Goal: Check status: Check status

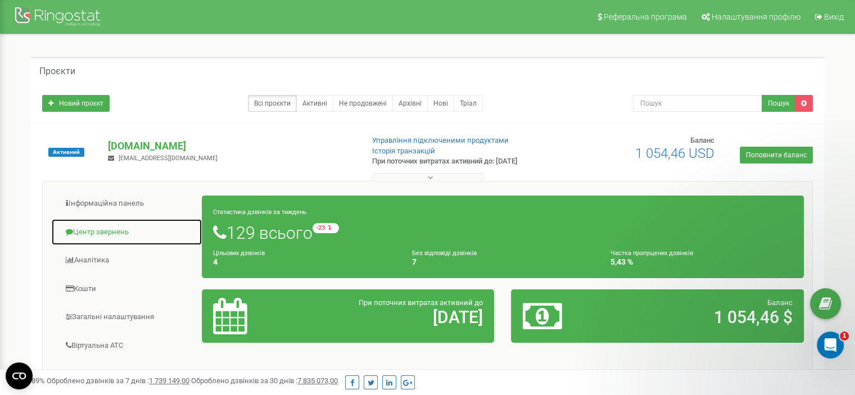
click at [124, 234] on link "Центр звернень" at bounding box center [126, 233] width 151 height 28
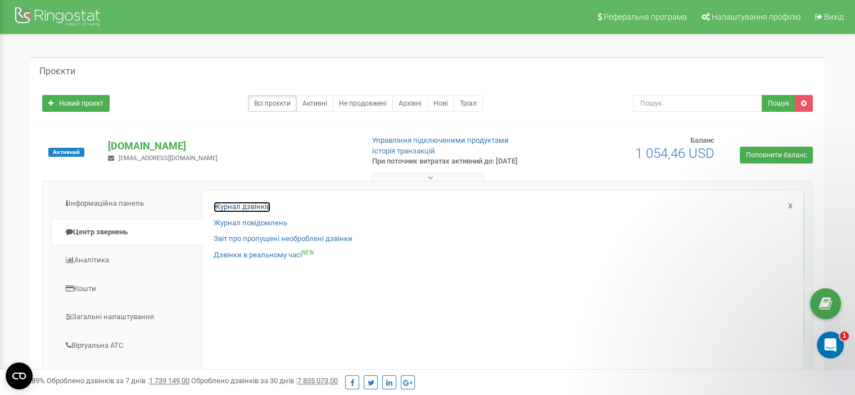
click at [256, 203] on link "Журнал дзвінків" at bounding box center [242, 207] width 57 height 11
